Goal: Check status: Check status

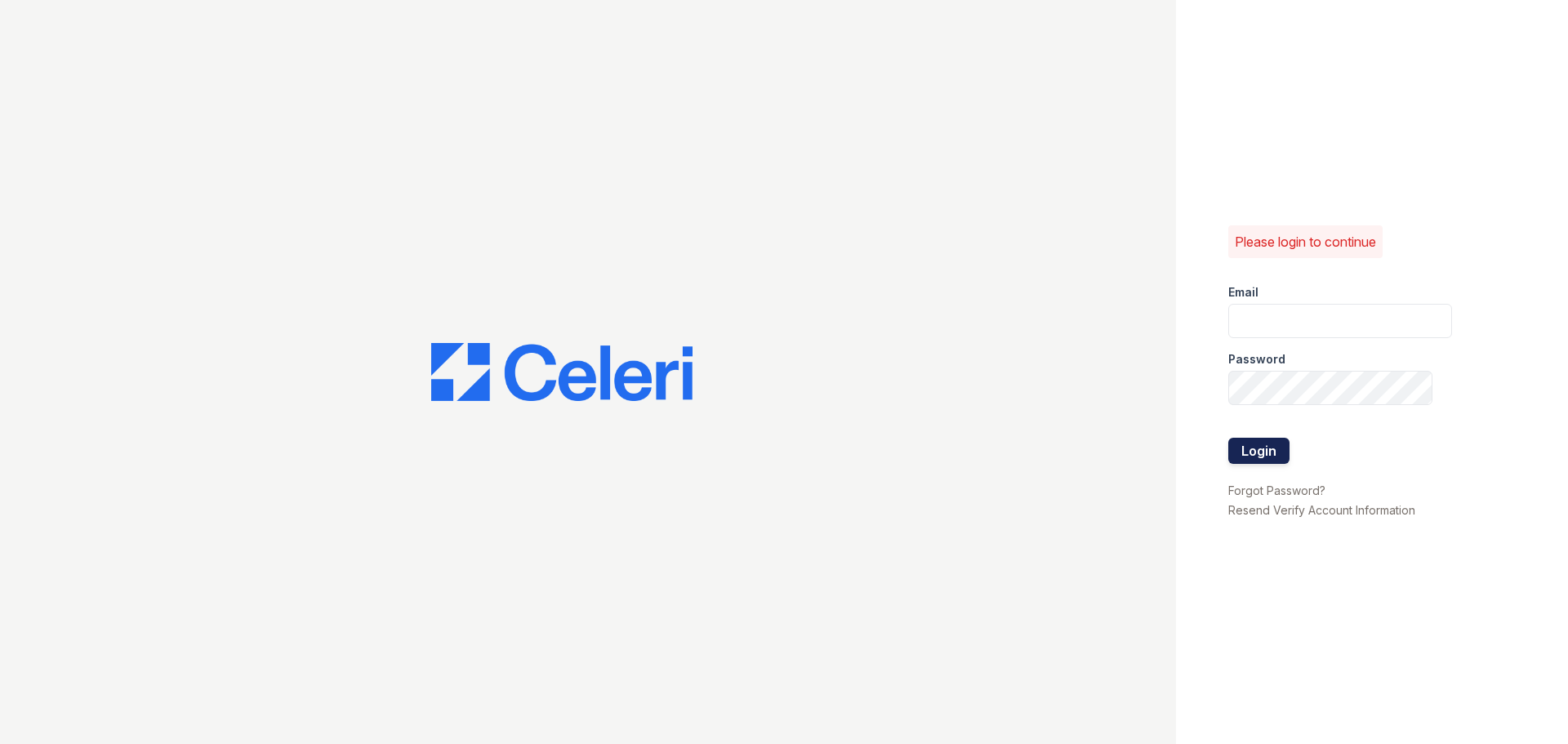
type input "[EMAIL_ADDRESS][DOMAIN_NAME]"
click at [1259, 450] on button "Login" at bounding box center [1259, 451] width 61 height 26
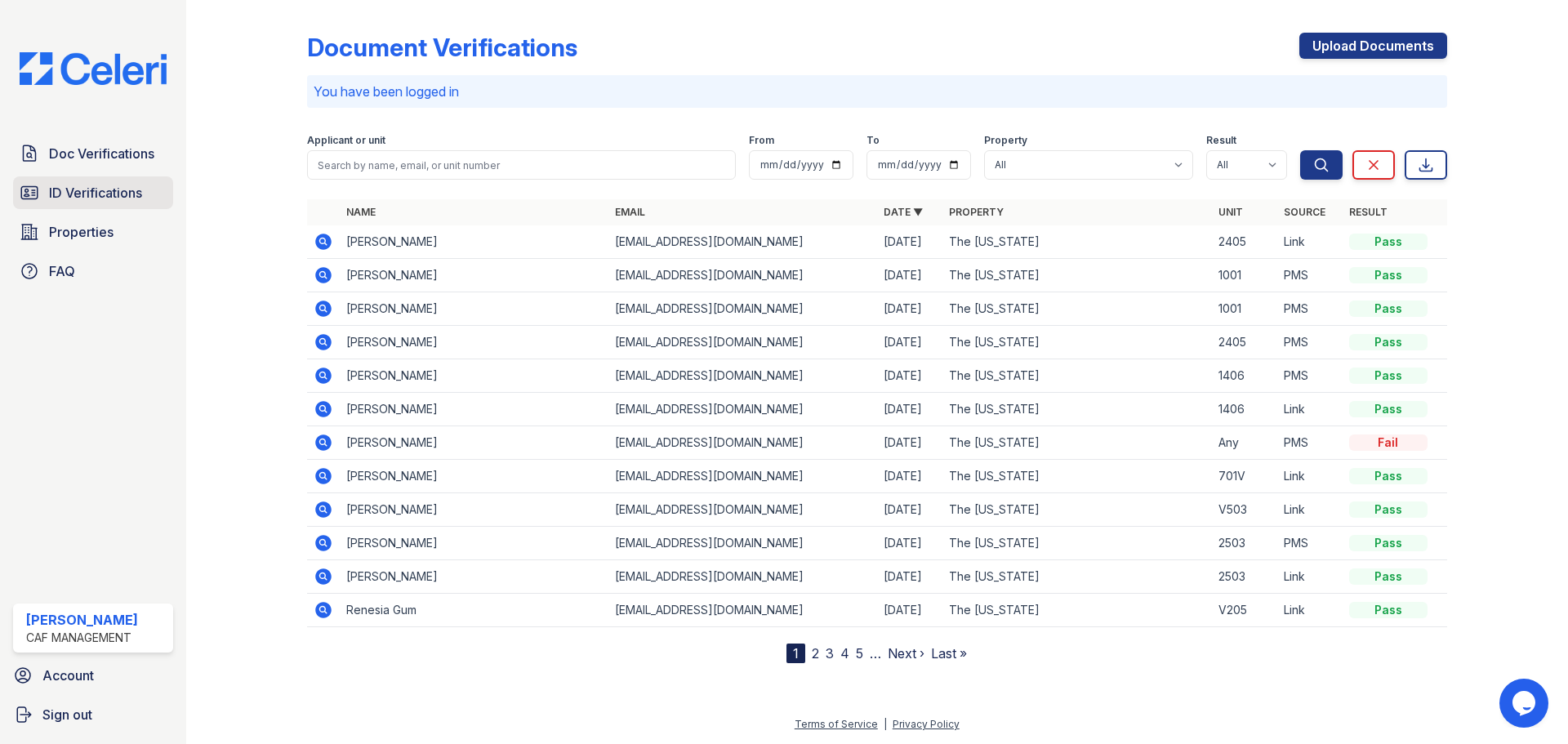
click at [133, 189] on span "ID Verifications" at bounding box center [96, 192] width 93 height 20
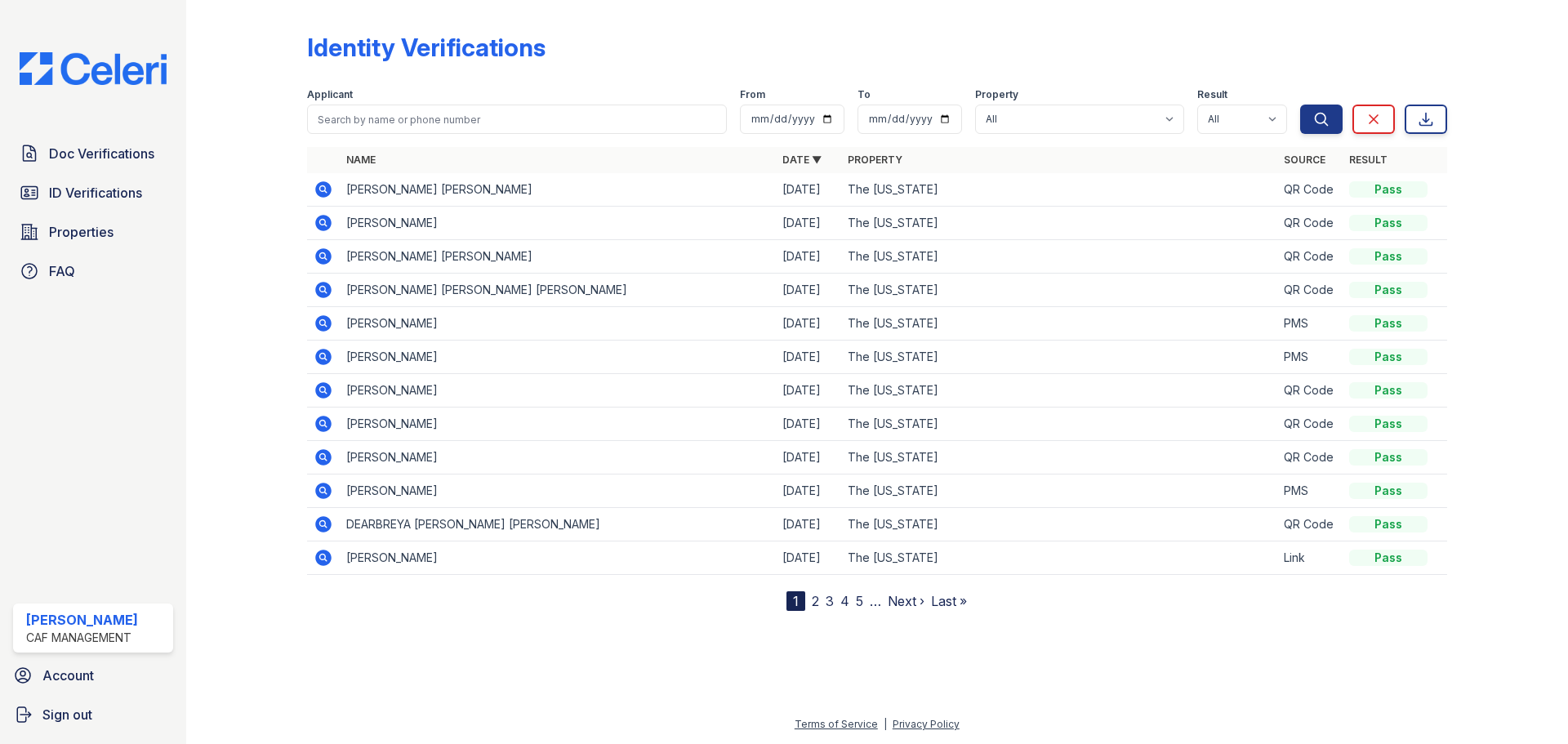
click at [323, 458] on icon at bounding box center [322, 456] width 4 height 4
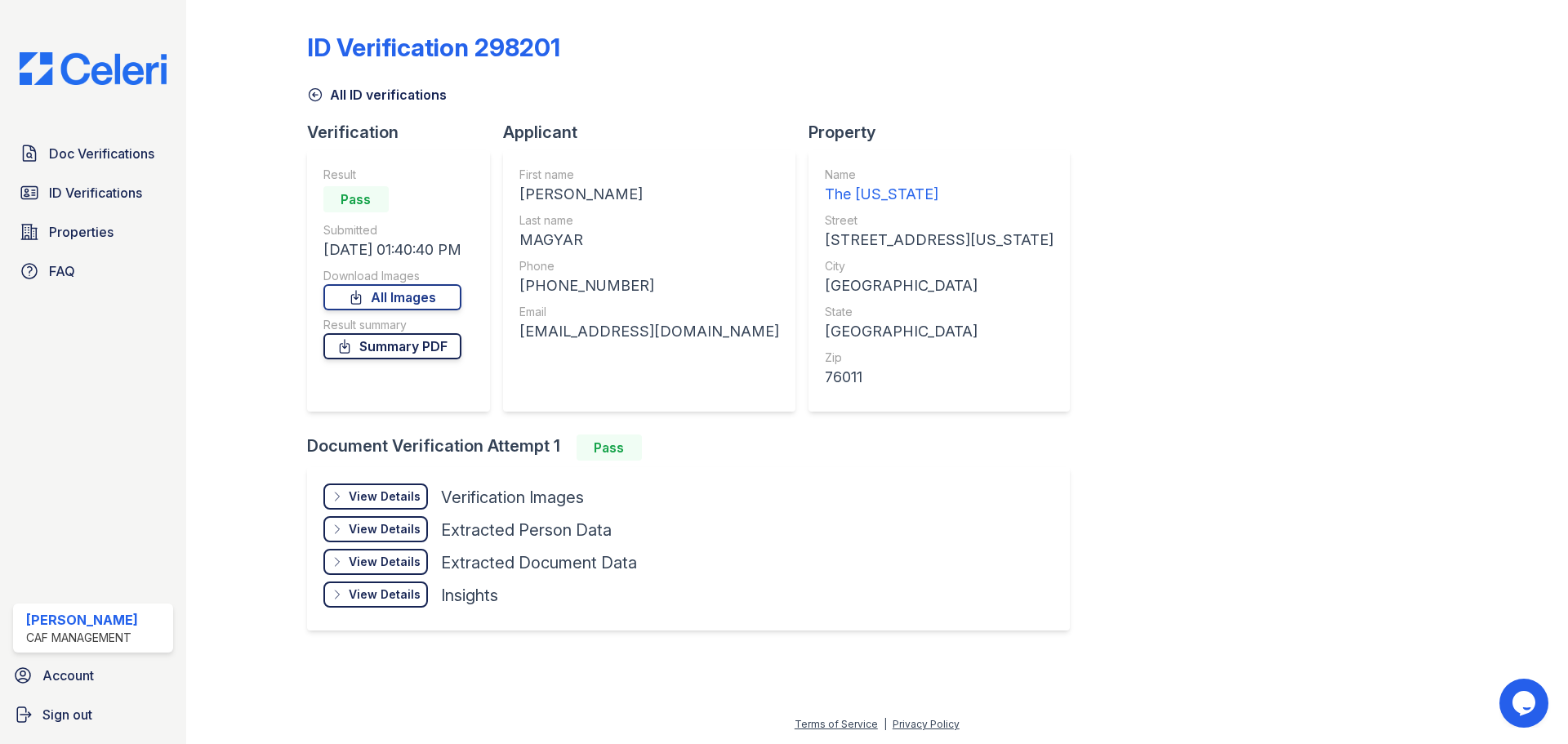
click at [392, 348] on link "Summary PDF" at bounding box center [392, 346] width 138 height 26
click at [79, 236] on span "Properties" at bounding box center [81, 232] width 64 height 20
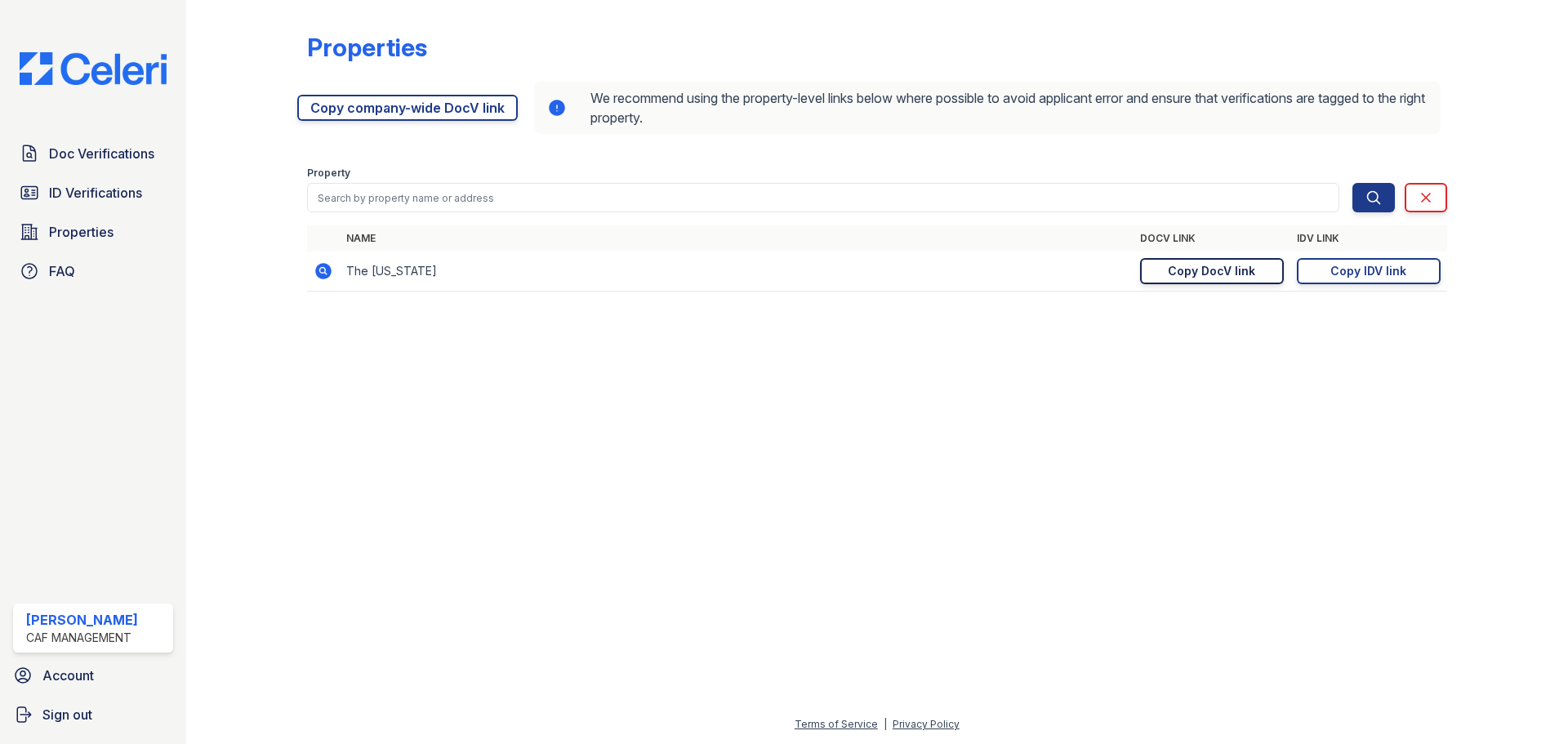
click at [1207, 272] on div "Copy DocV link" at bounding box center [1211, 271] width 88 height 17
